Goal: Check status: Check status

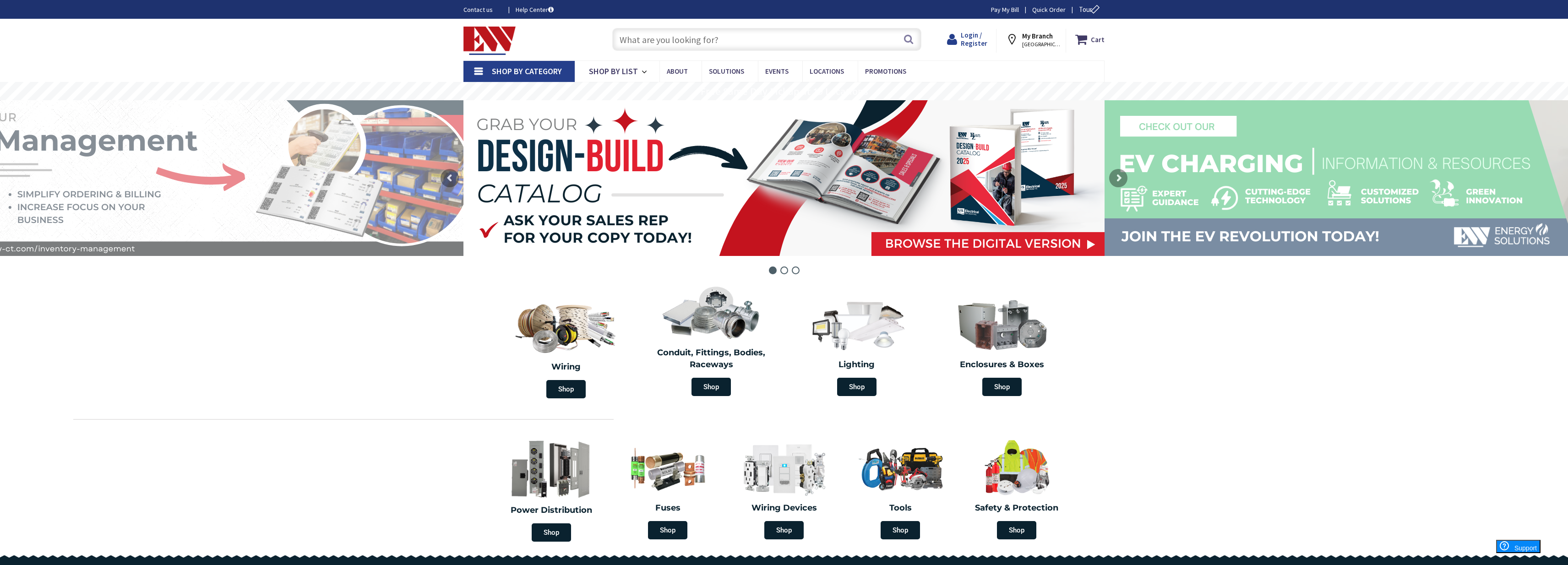
click at [981, 39] on span "Login / Register" at bounding box center [974, 39] width 27 height 17
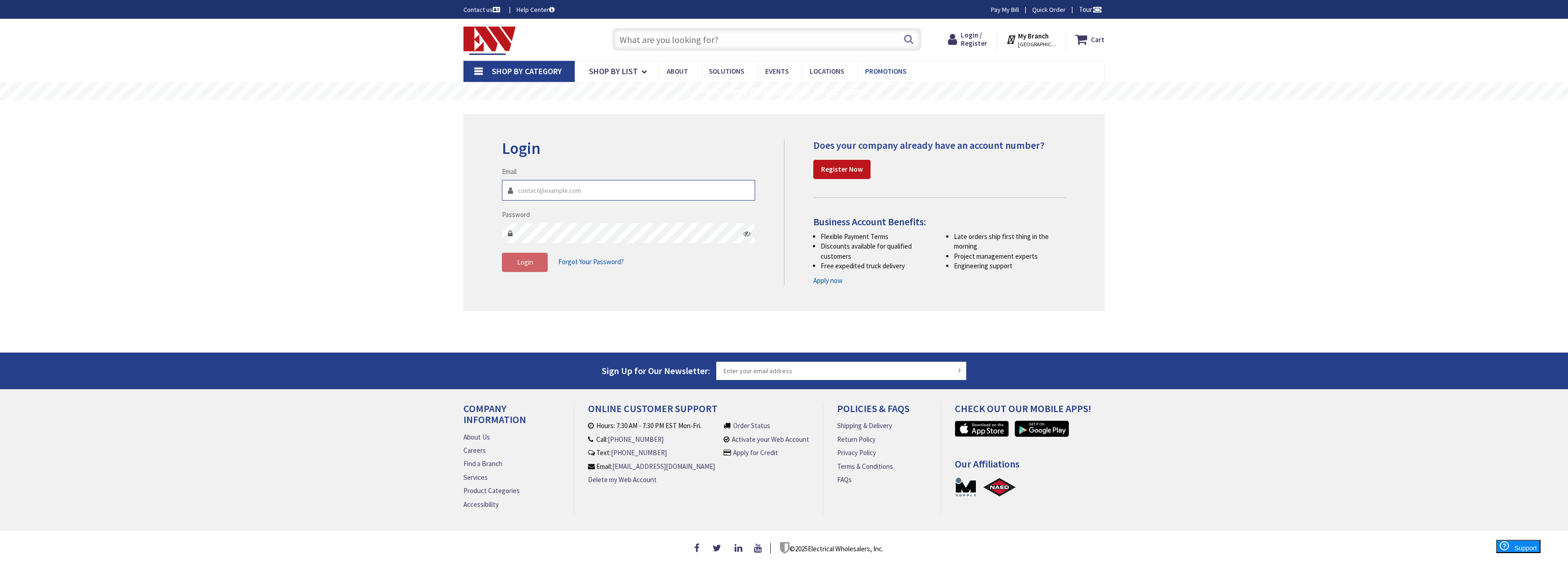
type input "ianclifford31@gmail.com"
click at [533, 261] on span "Login" at bounding box center [524, 262] width 16 height 8
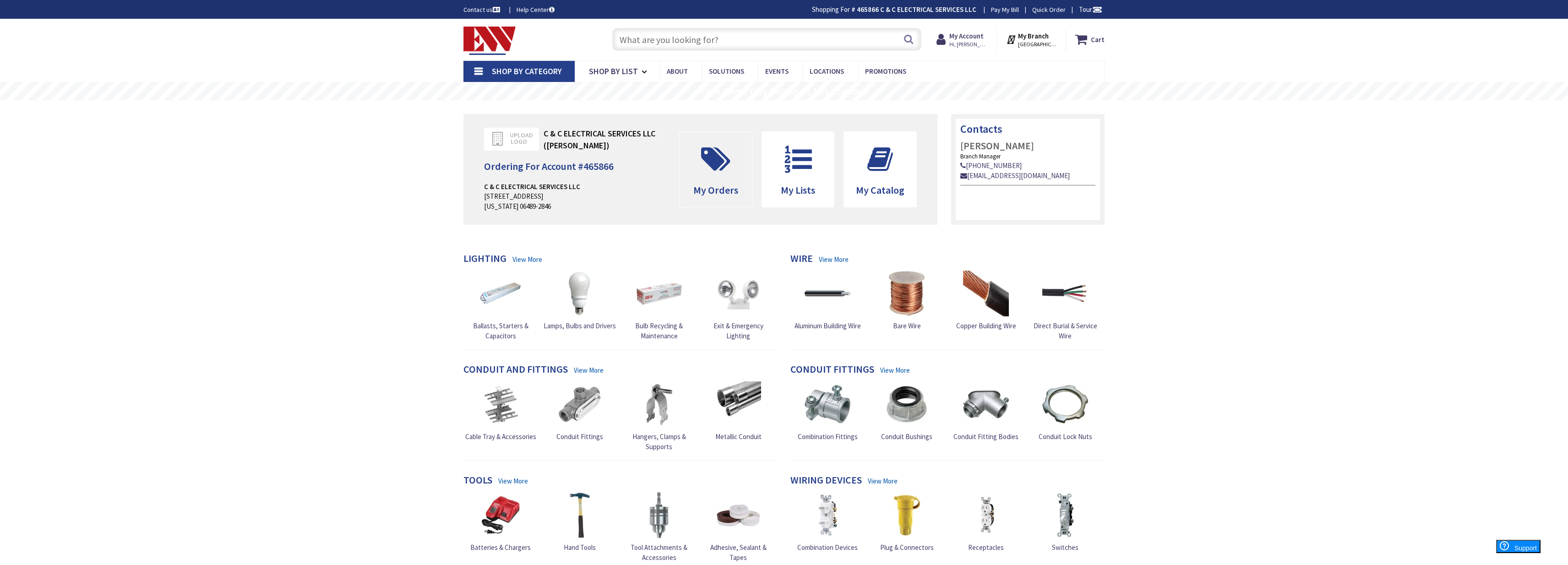
click at [735, 162] on icon at bounding box center [715, 159] width 38 height 27
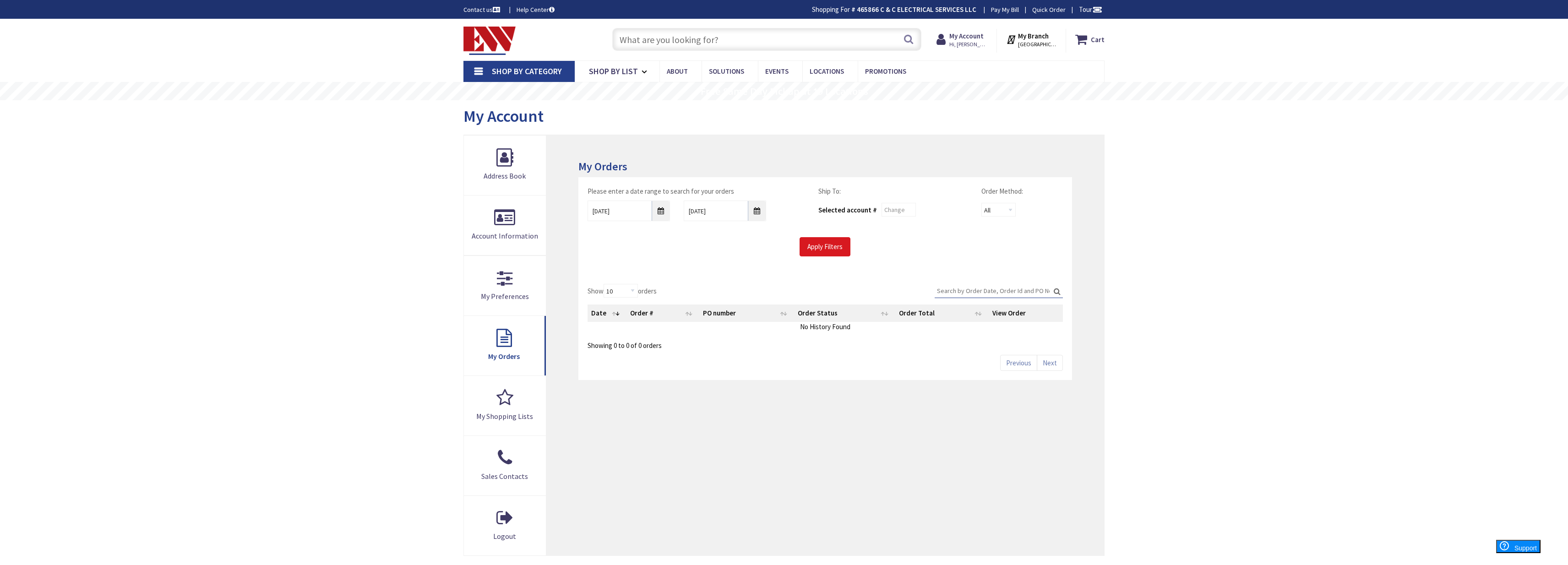
click at [836, 248] on input "Apply Filters" at bounding box center [824, 247] width 51 height 19
click at [661, 213] on input "8/28/2025" at bounding box center [628, 210] width 82 height 21
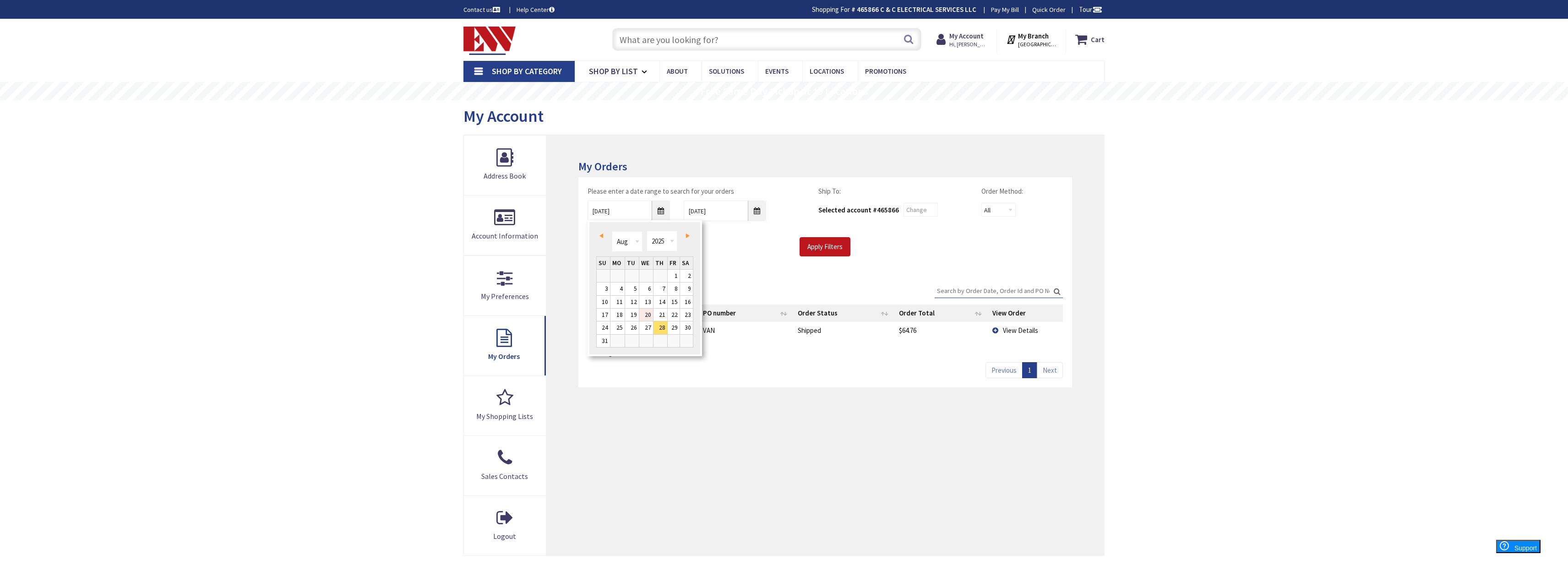
click at [647, 312] on link "20" at bounding box center [646, 315] width 14 height 12
type input "08/20/2025"
click at [820, 239] on input "Apply Filters" at bounding box center [824, 247] width 51 height 19
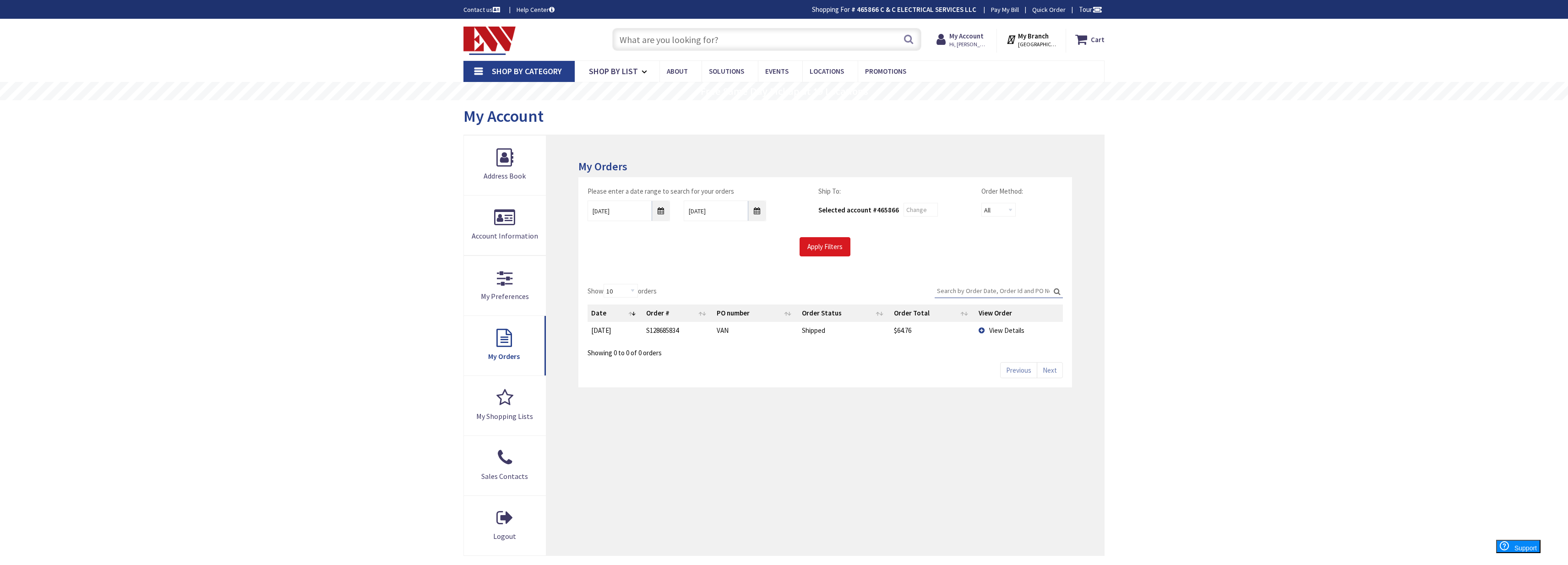
click at [826, 248] on input "Apply Filters" at bounding box center [824, 247] width 51 height 19
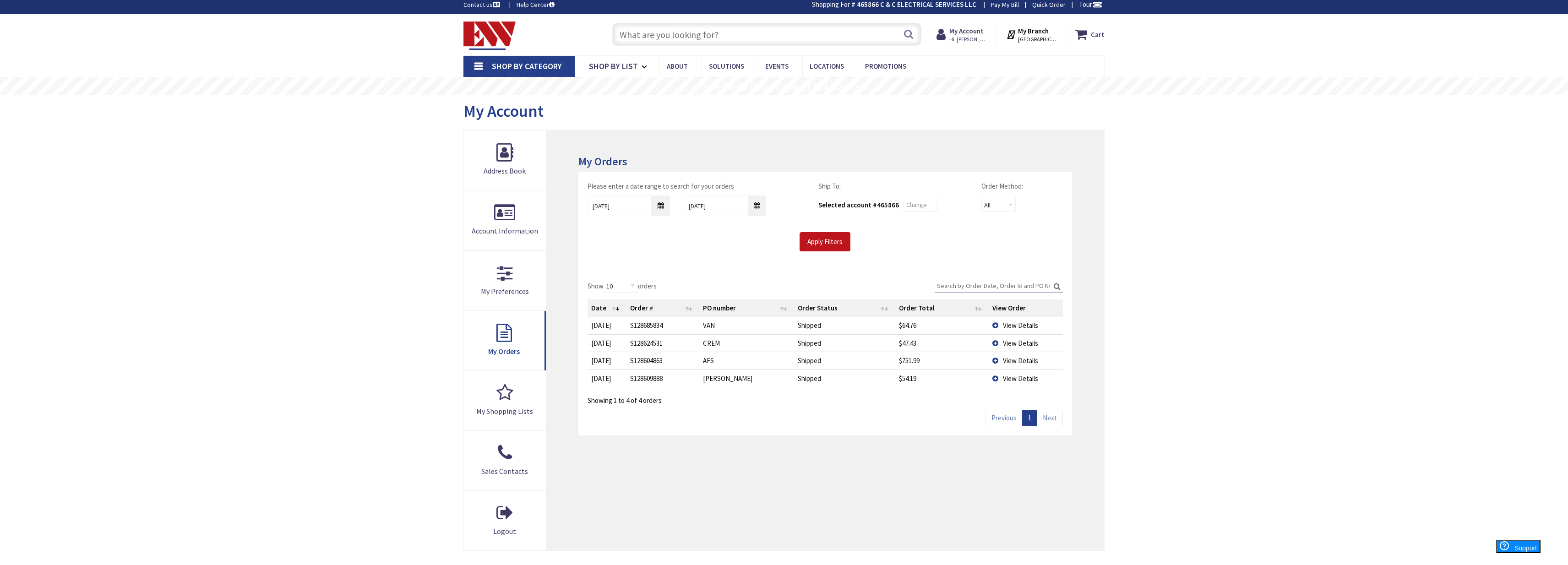
scroll to position [5, 1]
click at [996, 343] on td "View Details" at bounding box center [1025, 342] width 74 height 17
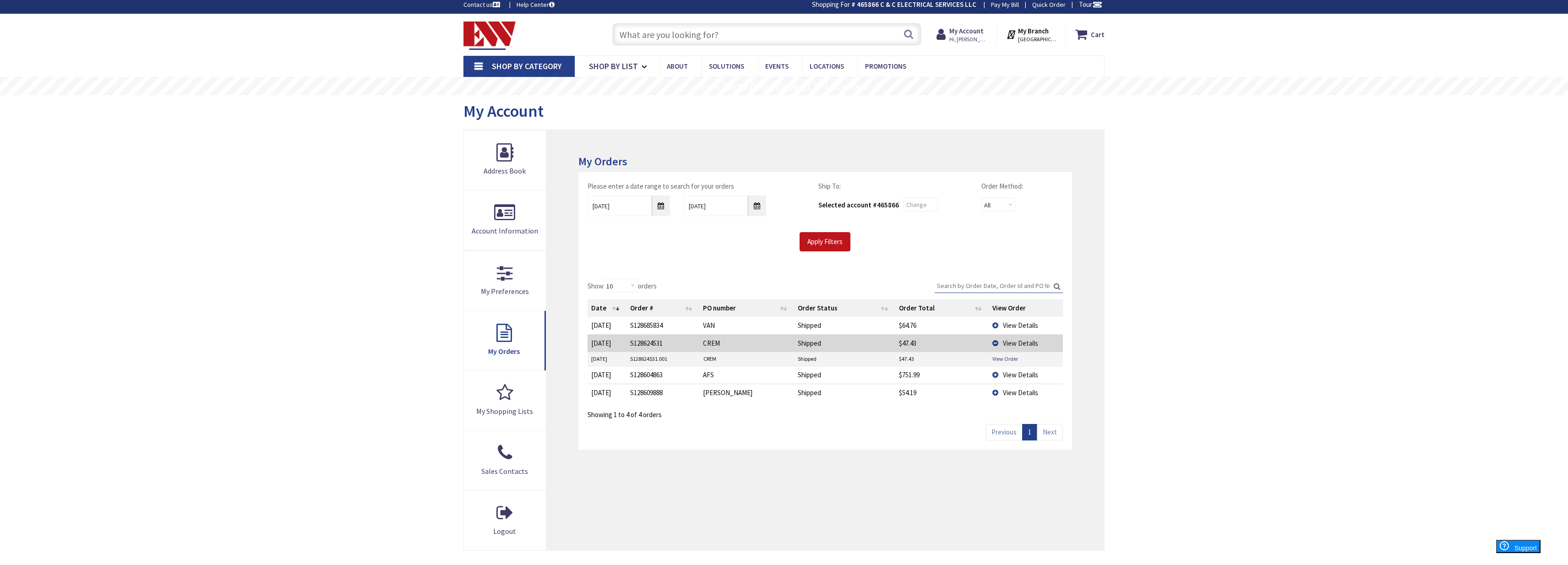
scroll to position [7, 0]
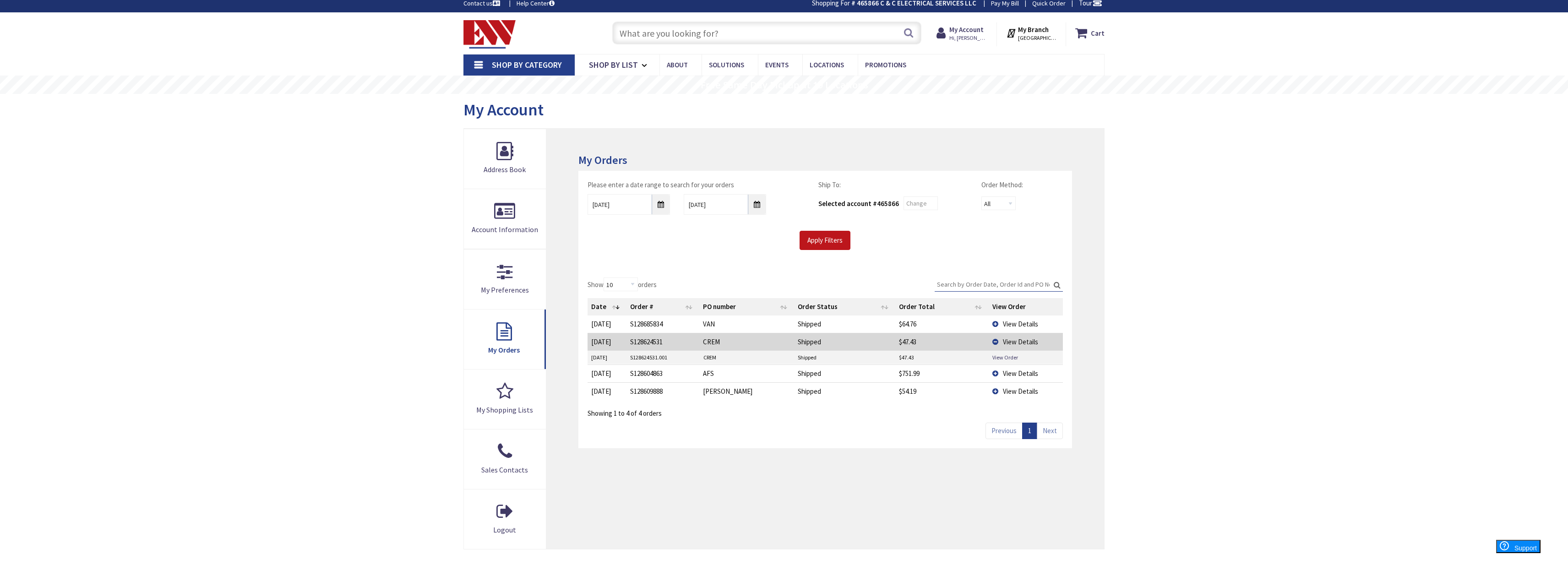
click at [1010, 360] on td "View Order" at bounding box center [1025, 357] width 74 height 14
click at [1005, 356] on link "View Order" at bounding box center [1005, 357] width 26 height 7
